Goal: Transaction & Acquisition: Purchase product/service

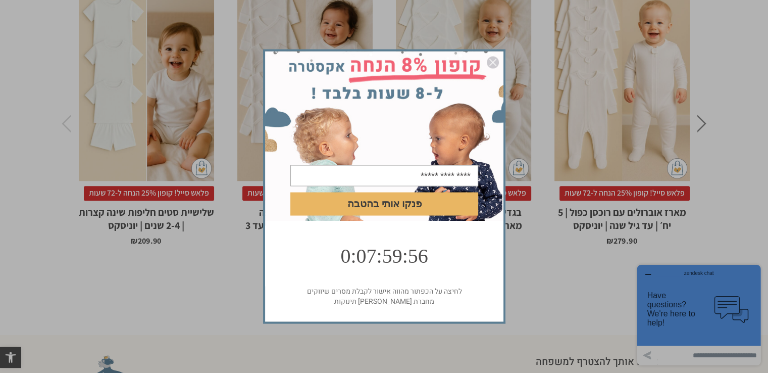
click at [488, 61] on img "סגור" at bounding box center [493, 63] width 12 height 12
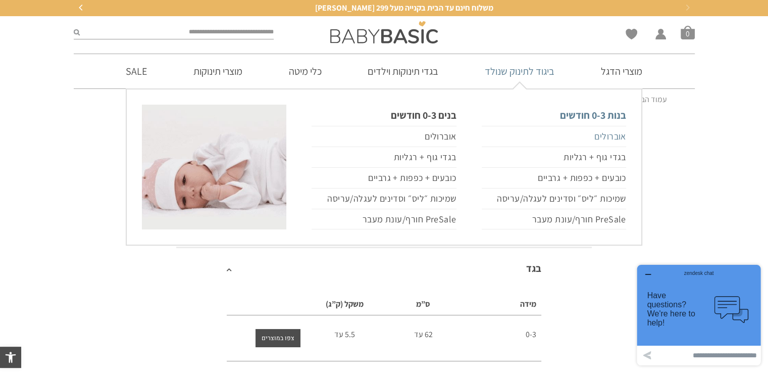
click at [619, 136] on link "אוברולים" at bounding box center [554, 136] width 144 height 21
click at [437, 137] on link "אוברולים" at bounding box center [384, 136] width 144 height 21
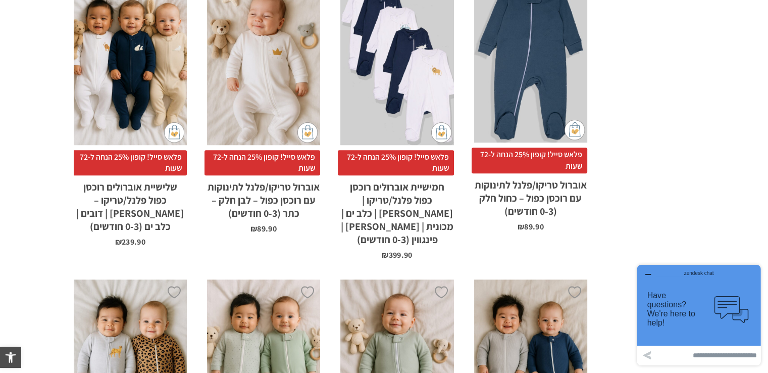
scroll to position [1151, 0]
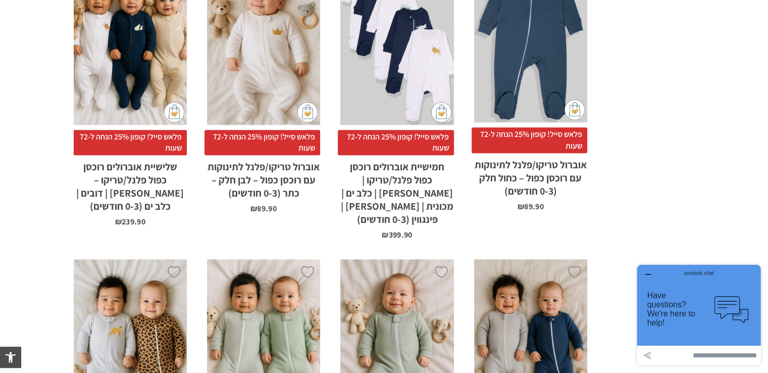
click at [141, 307] on div "x בחירת מידה 0-3m 3-6m 6-12m" at bounding box center [130, 344] width 113 height 170
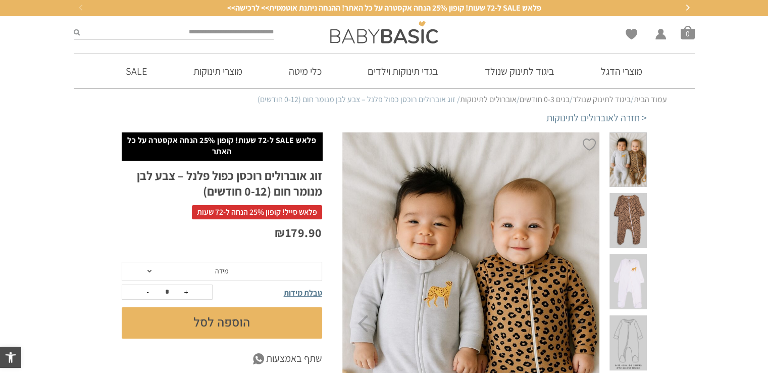
drag, startPoint x: 181, startPoint y: 282, endPoint x: 182, endPoint y: 276, distance: 6.2
click at [182, 276] on form "**********" at bounding box center [222, 300] width 200 height 77
click at [182, 276] on span "מידה" at bounding box center [222, 271] width 200 height 19
